Goal: Information Seeking & Learning: Learn about a topic

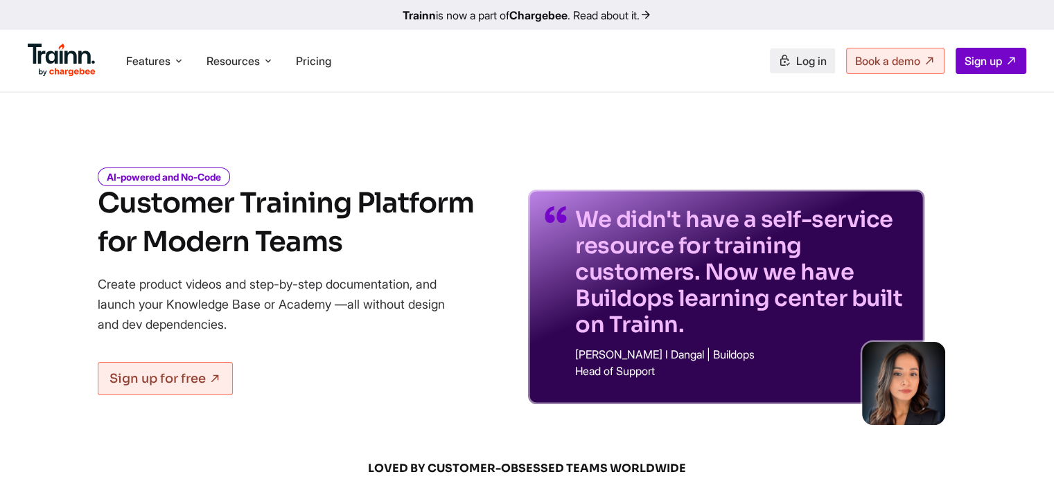
click at [798, 60] on span "Log in" at bounding box center [811, 61] width 30 height 14
click at [301, 69] on li "Pricing" at bounding box center [313, 61] width 46 height 26
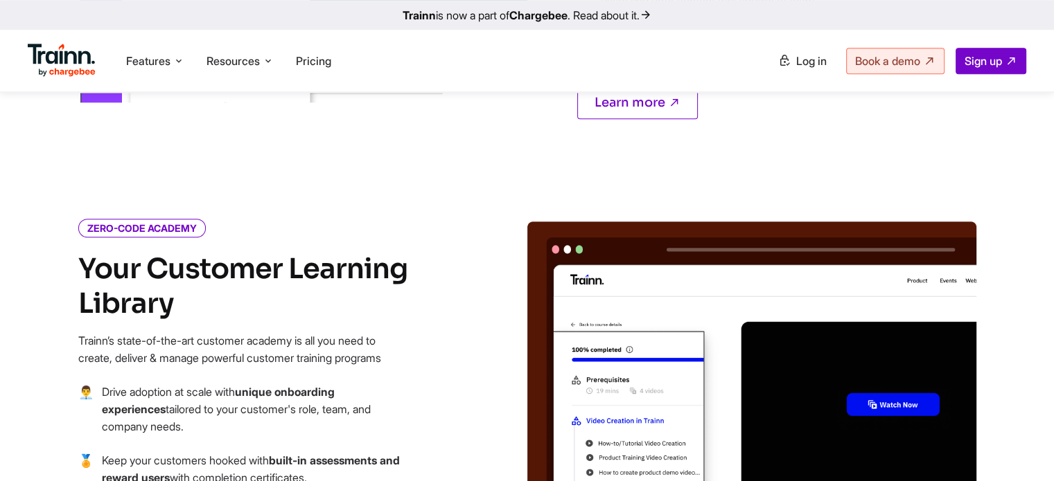
scroll to position [1459, 0]
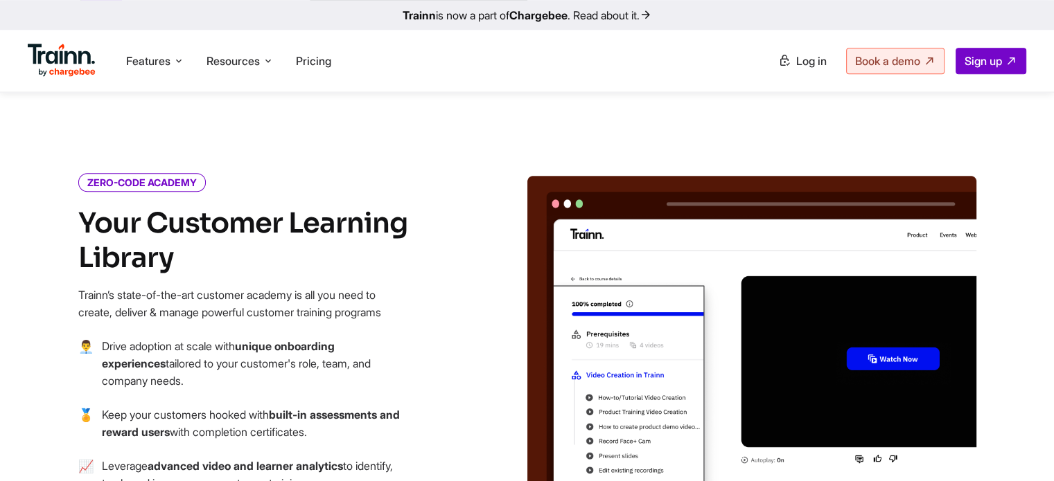
click at [452, 304] on div "ZERO-CODE ACADEMY Your Customer Learning Library Trainn’s state-of-the-art cust…" at bounding box center [277, 414] width 499 height 477
click at [322, 60] on span "Pricing" at bounding box center [313, 61] width 35 height 14
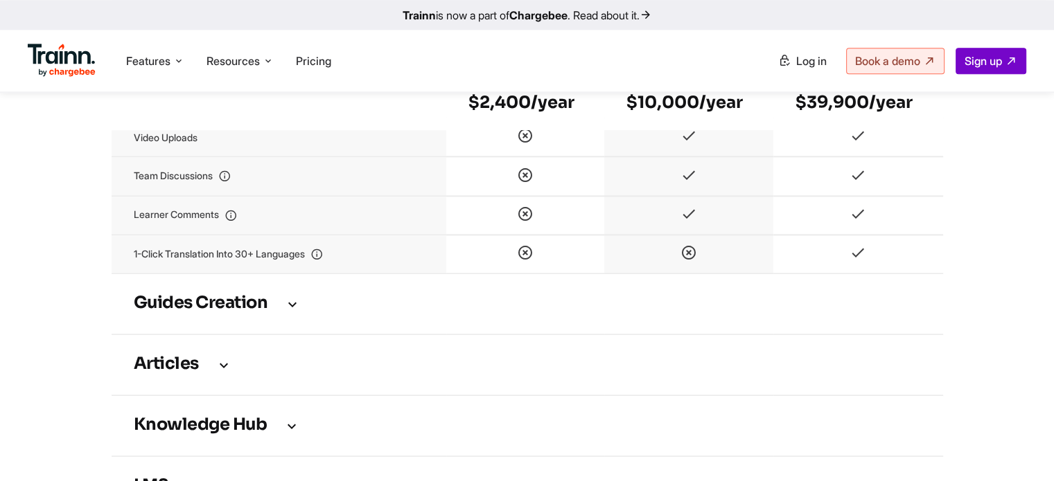
scroll to position [1805, 0]
